Goal: Find specific page/section: Find specific page/section

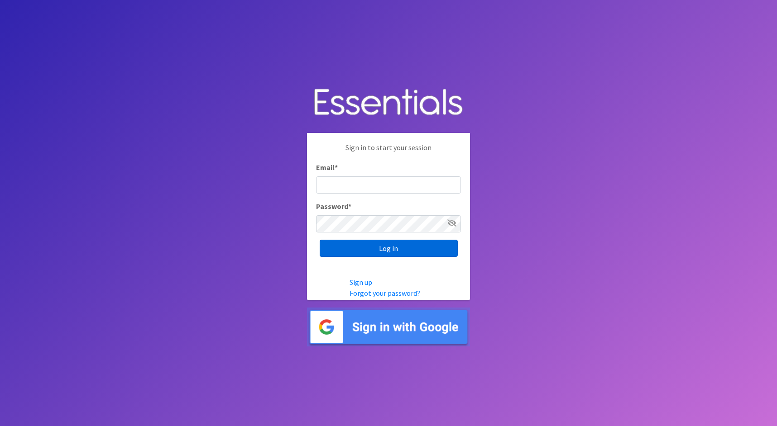
type input "cathy@alohadiaperbank.org"
click at [402, 245] on input "Log in" at bounding box center [389, 248] width 138 height 17
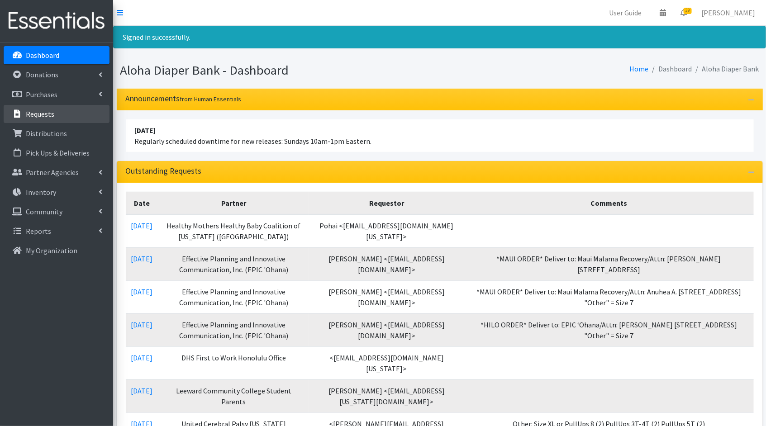
click at [66, 115] on link "Requests" at bounding box center [57, 114] width 106 height 18
